Goal: Task Accomplishment & Management: Manage account settings

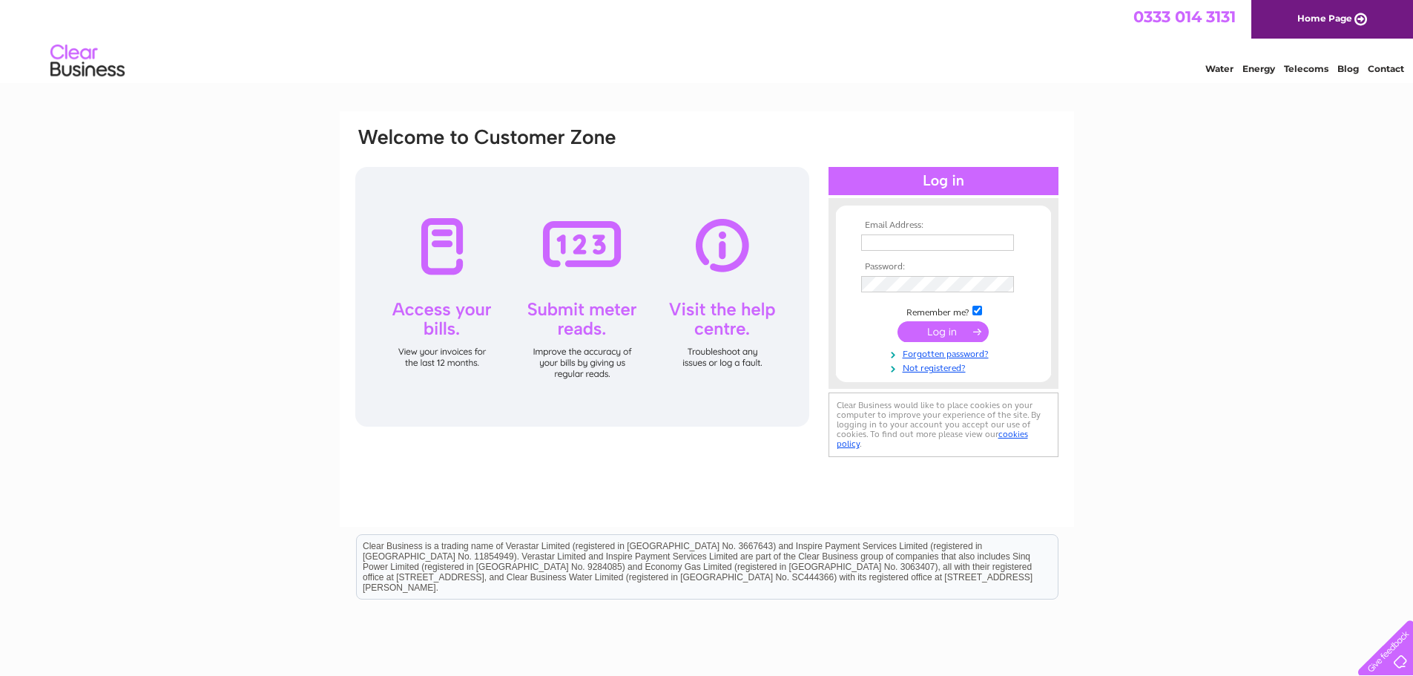
type input "hmo@globalnet.co.uk"
click at [949, 329] on input "submit" at bounding box center [942, 331] width 91 height 21
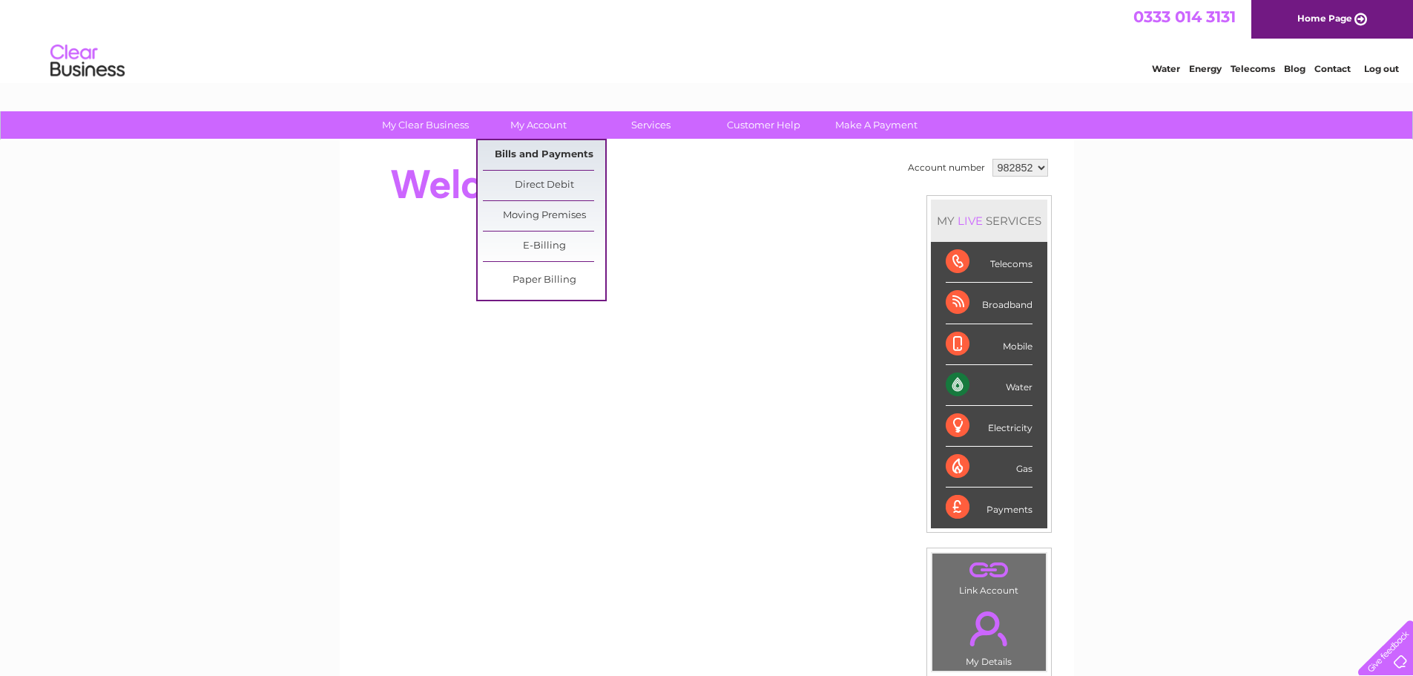
click at [535, 145] on link "Bills and Payments" at bounding box center [544, 155] width 122 height 30
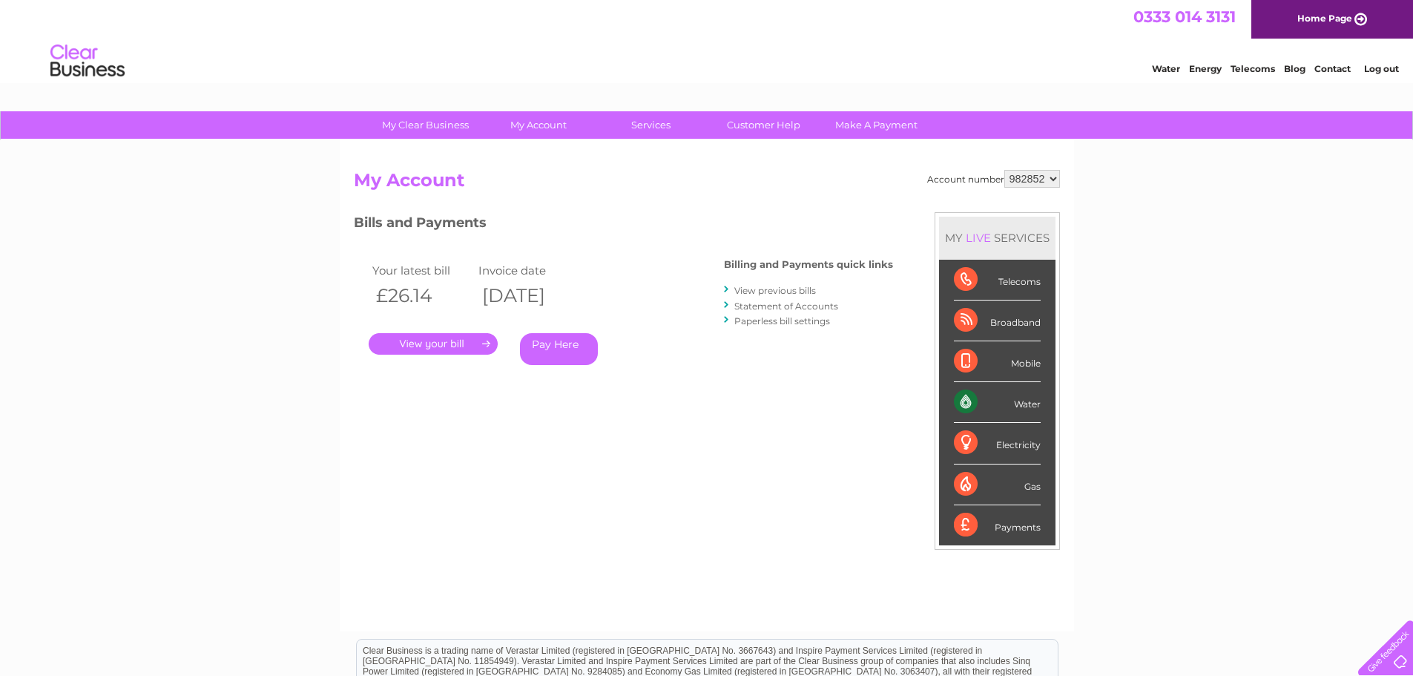
click at [429, 341] on link "." at bounding box center [433, 344] width 129 height 22
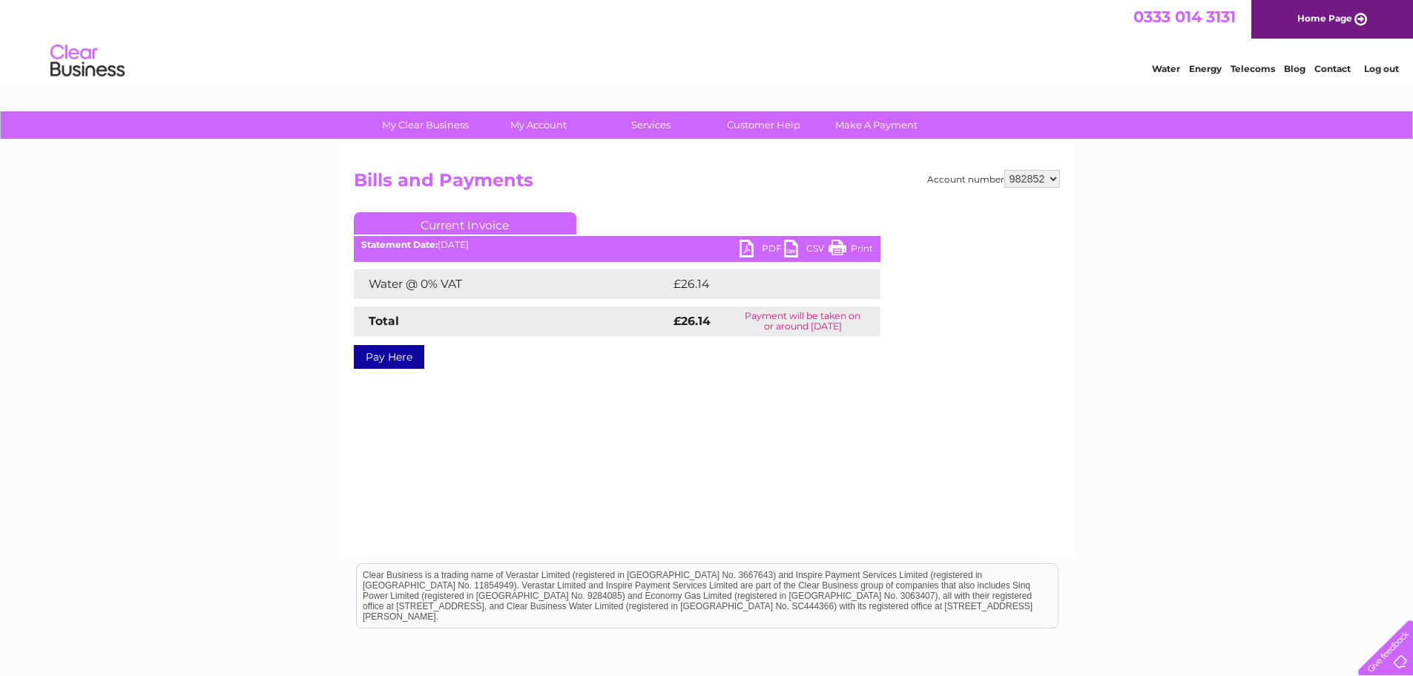
click at [763, 245] on link "PDF" at bounding box center [761, 251] width 45 height 22
click at [1375, 70] on link "Log out" at bounding box center [1381, 68] width 35 height 11
